Goal: Information Seeking & Learning: Learn about a topic

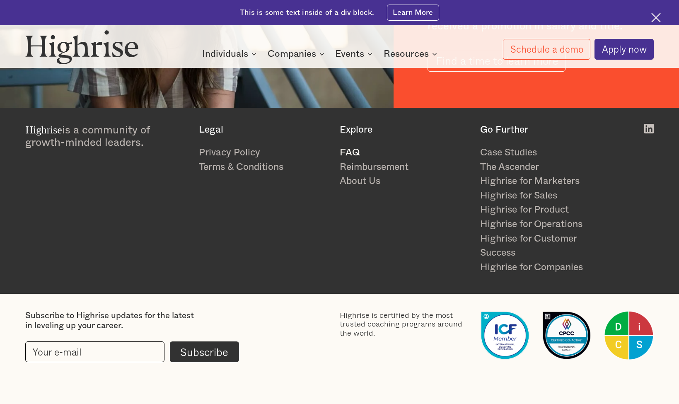
scroll to position [1449, 0]
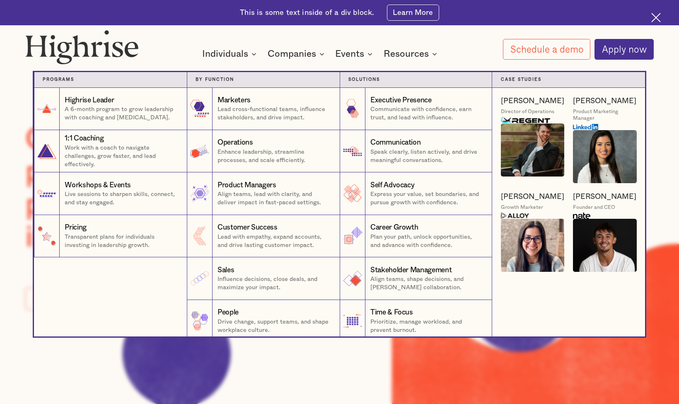
click at [229, 59] on nav "Programs 1 Highrise Leader A 6-month program to grow leadership with coaching a…" at bounding box center [339, 195] width 497 height 281
click at [269, 105] on div "Marketers" at bounding box center [273, 100] width 113 height 10
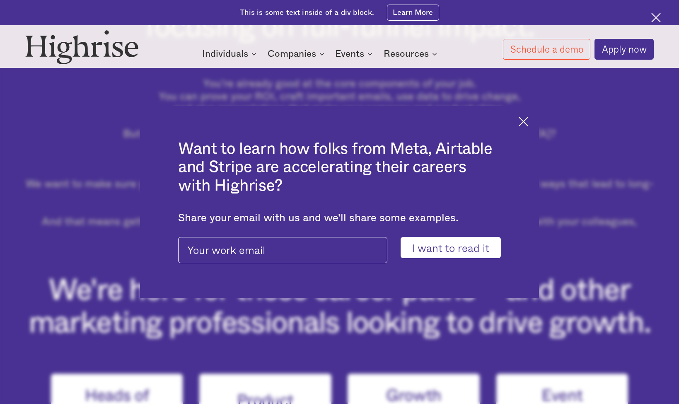
scroll to position [353, 0]
click at [524, 122] on img at bounding box center [523, 122] width 10 height 10
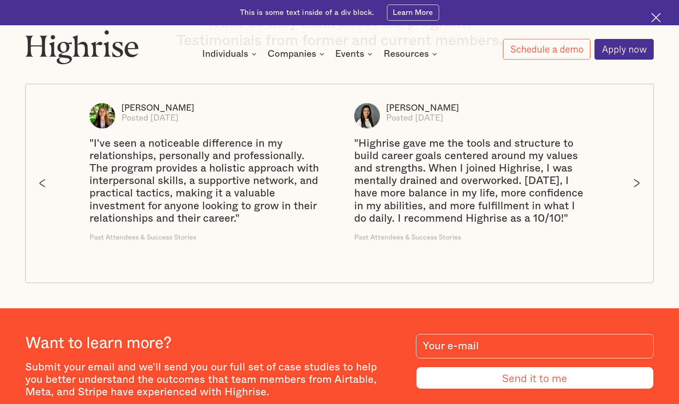
scroll to position [1474, 0]
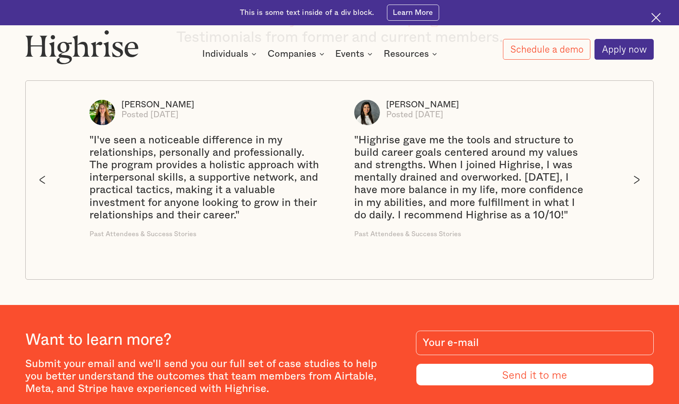
click at [645, 156] on div "next slide" at bounding box center [636, 180] width 33 height 198
click at [637, 176] on img "next slide" at bounding box center [636, 180] width 6 height 8
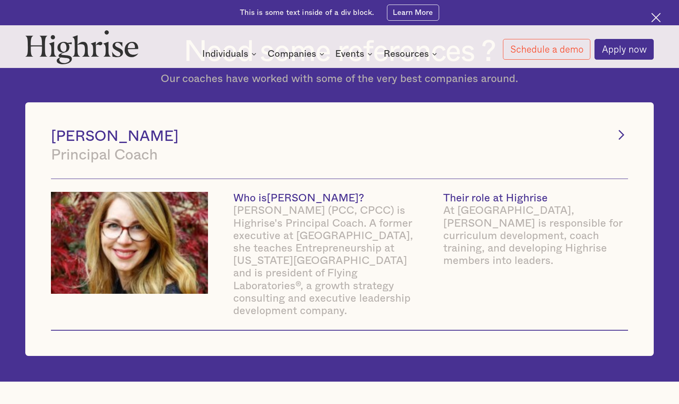
scroll to position [2743, 0]
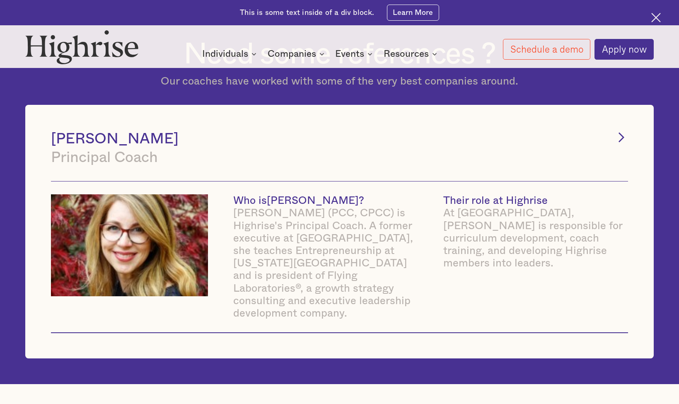
click at [621, 133] on icon "Next Page" at bounding box center [621, 137] width 5 height 9
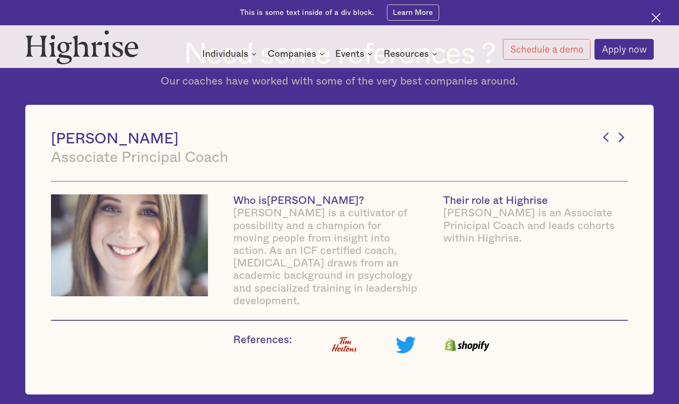
click at [621, 133] on icon "Next Page" at bounding box center [621, 137] width 5 height 9
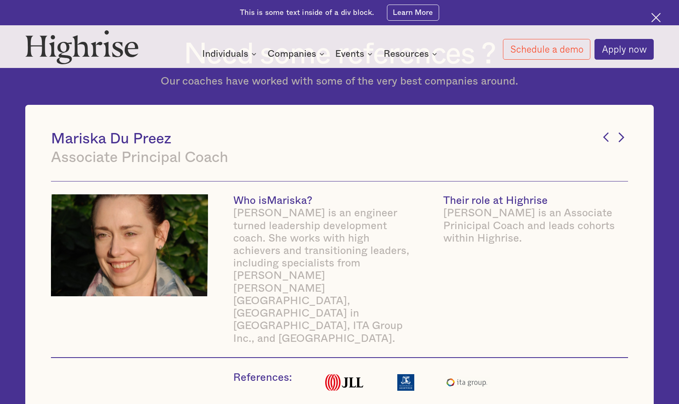
click at [621, 133] on icon "Next Page" at bounding box center [621, 137] width 5 height 9
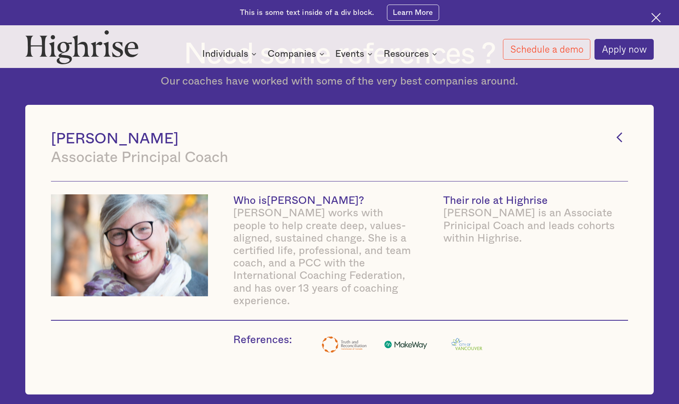
click at [621, 130] on icon "Previous Page" at bounding box center [619, 137] width 14 height 14
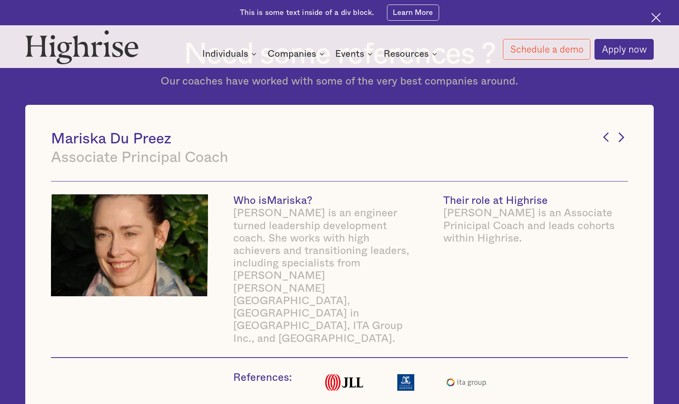
click at [621, 133] on icon "Next Page" at bounding box center [621, 137] width 5 height 9
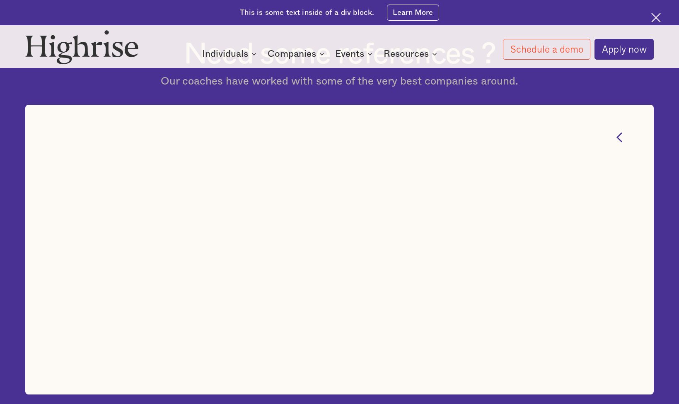
click at [621, 130] on icon "Previous Page" at bounding box center [619, 137] width 14 height 14
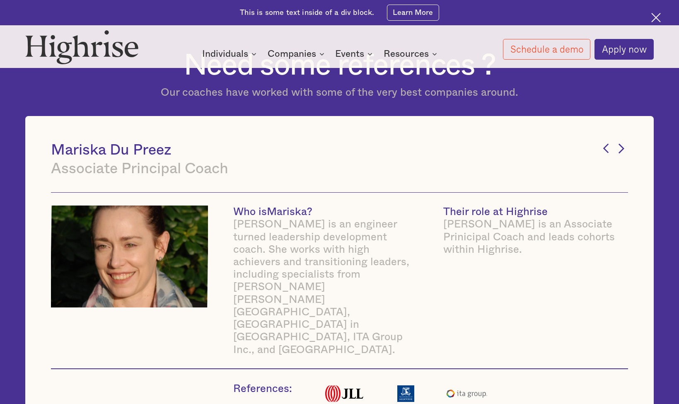
click at [621, 126] on div "[PERSON_NAME] Associate Principal Coach Who is [PERSON_NAME] ? [PERSON_NAME] is…" at bounding box center [339, 279] width 628 height 327
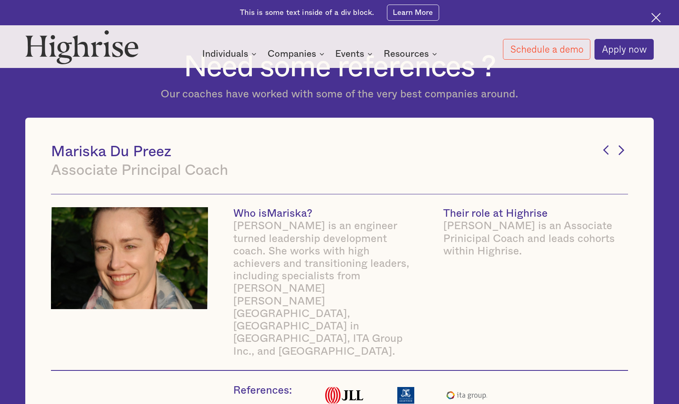
click at [623, 146] on icon "Next Page" at bounding box center [621, 150] width 5 height 9
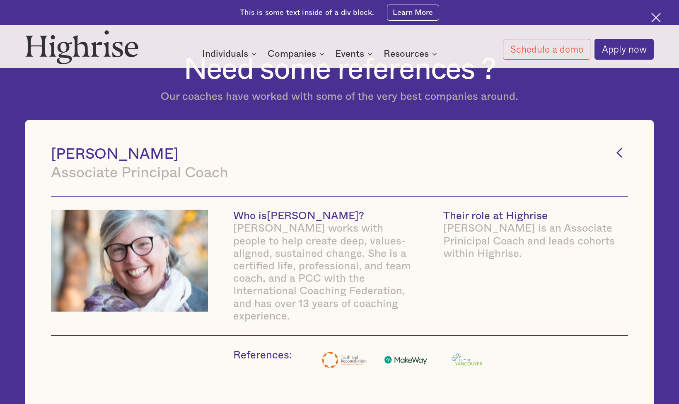
scroll to position [2727, 0]
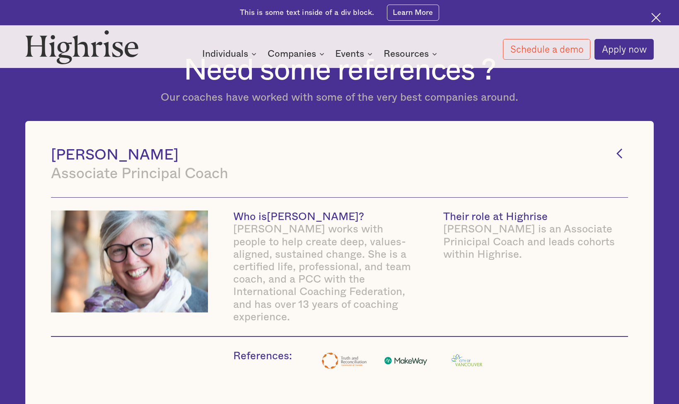
click at [623, 147] on icon "Previous Page" at bounding box center [619, 154] width 14 height 14
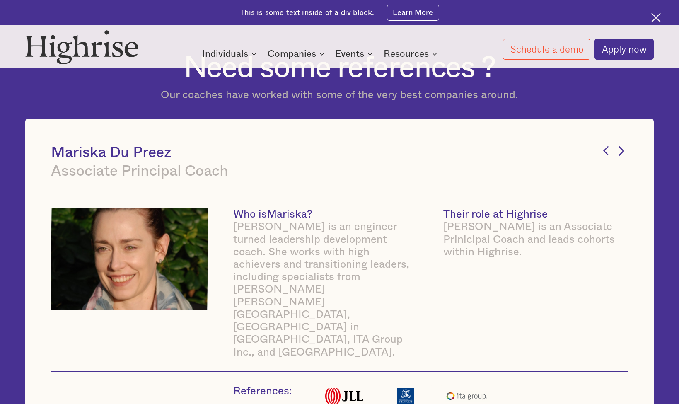
scroll to position [2728, 0]
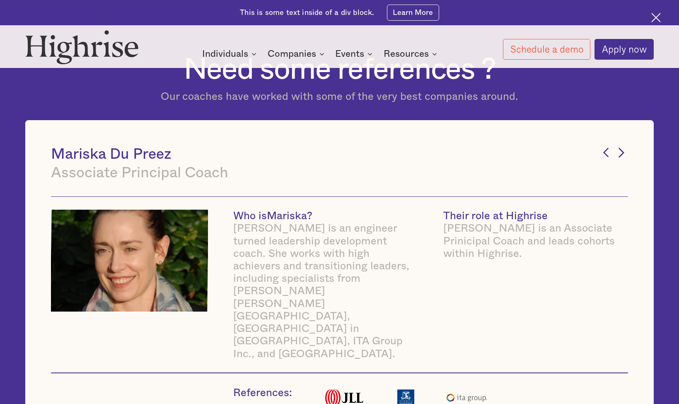
click at [622, 148] on icon "Next Page" at bounding box center [621, 152] width 5 height 9
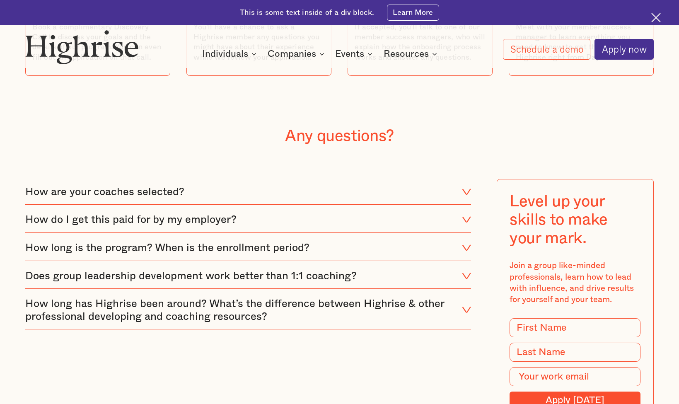
scroll to position [3389, 0]
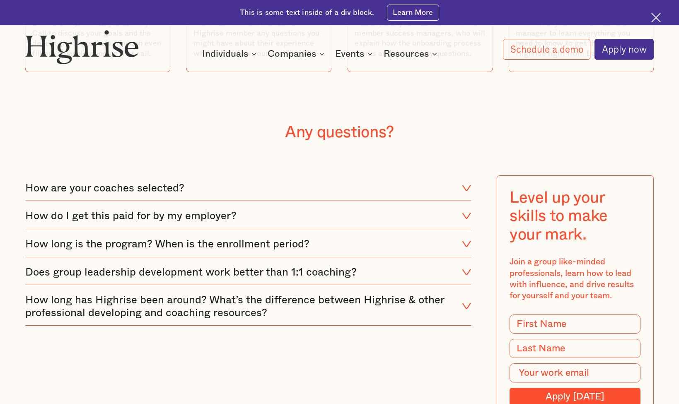
click at [290, 231] on div "How long is the program? When is the enrollment period?" at bounding box center [247, 243] width 445 height 25
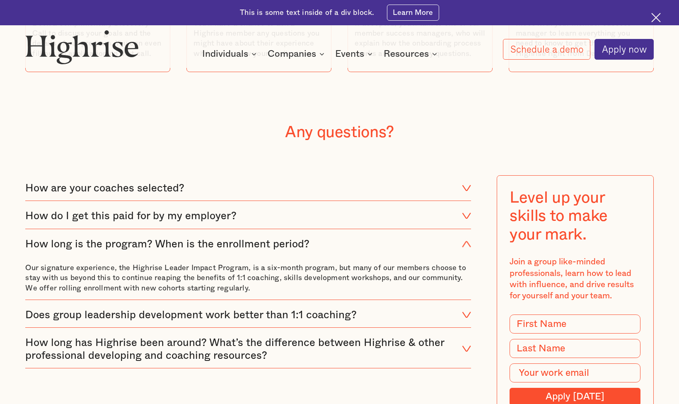
drag, startPoint x: 410, startPoint y: 284, endPoint x: 413, endPoint y: 279, distance: 5.2
click at [410, 302] on div "Does group leadership development work better than 1:1 coaching?" at bounding box center [247, 314] width 445 height 25
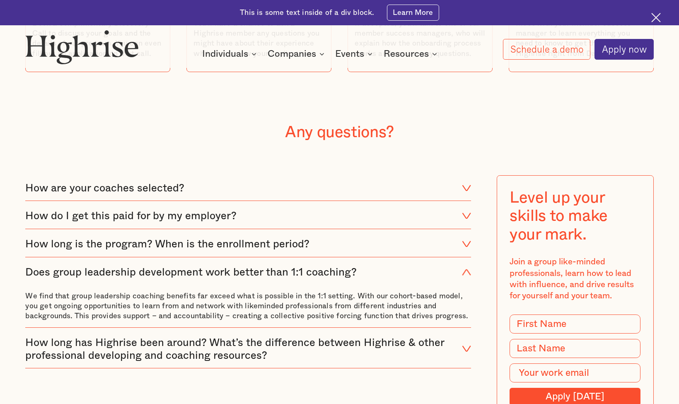
click at [421, 336] on div "How long has Highrise been around? What’s the difference between Highrise & oth…" at bounding box center [239, 348] width 428 height 25
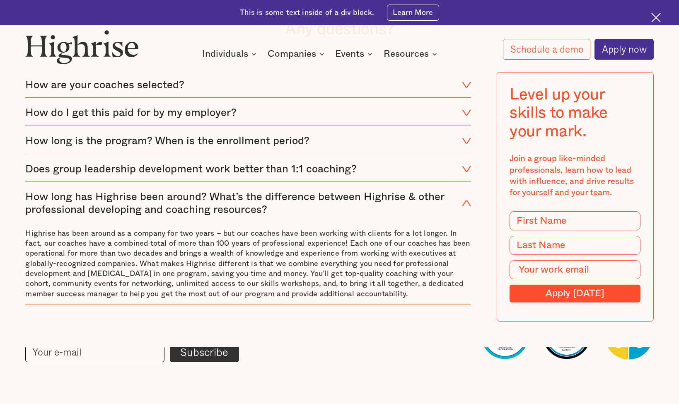
scroll to position [3493, 0]
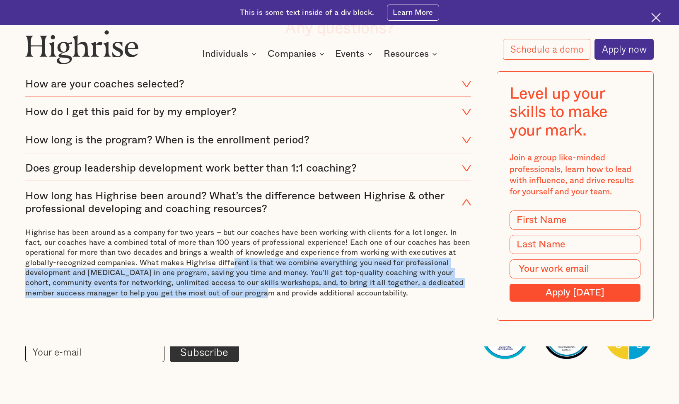
drag, startPoint x: 229, startPoint y: 233, endPoint x: 229, endPoint y: 259, distance: 26.1
click at [229, 259] on p "Highrise has been around as a company for two years – but our coaches have been…" at bounding box center [247, 263] width 445 height 71
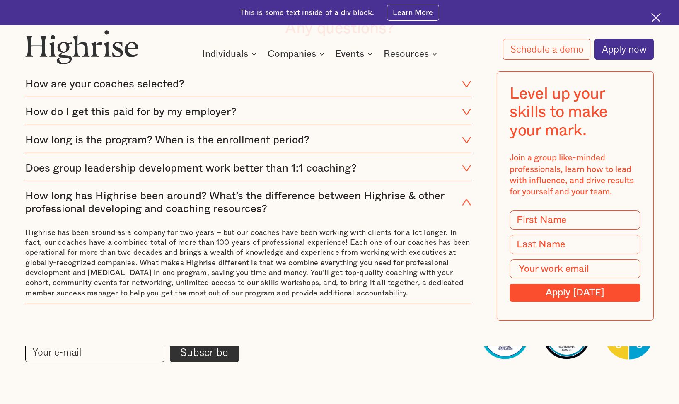
click at [229, 259] on div "How are your coaches selected? Our coaches are selected for their experience an…" at bounding box center [247, 195] width 445 height 249
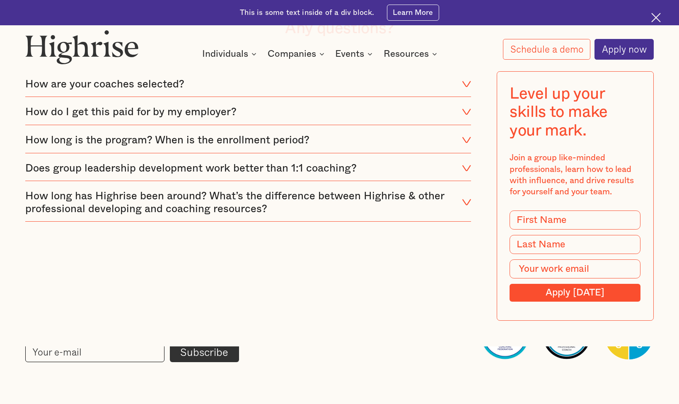
drag, startPoint x: 229, startPoint y: 259, endPoint x: 241, endPoint y: 228, distance: 33.3
click at [241, 228] on div "How are your coaches selected? Our coaches are selected for their experience an…" at bounding box center [247, 195] width 445 height 249
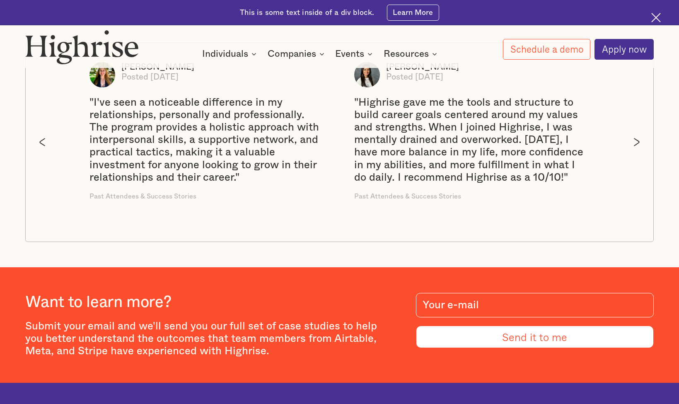
scroll to position [1438, 0]
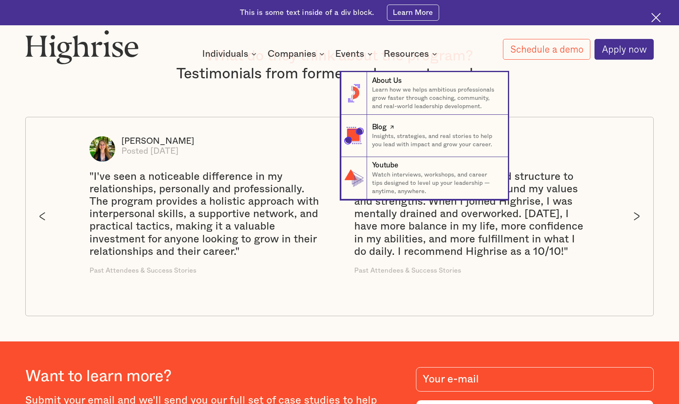
click at [404, 145] on p "Insights, strategies, and real stories to help you lead with impact and grow yo…" at bounding box center [435, 140] width 127 height 17
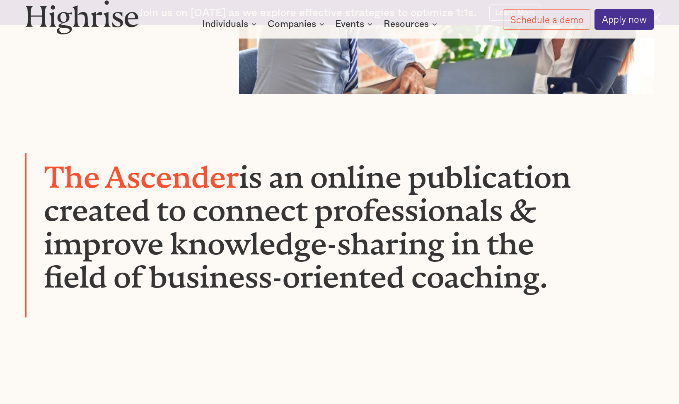
scroll to position [933, 0]
